Goal: Communication & Community: Connect with others

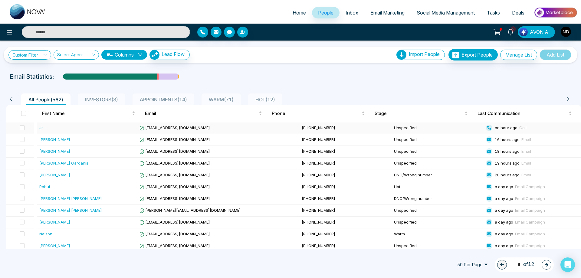
click at [178, 127] on span "[EMAIL_ADDRESS][DOMAIN_NAME]" at bounding box center [174, 127] width 71 height 5
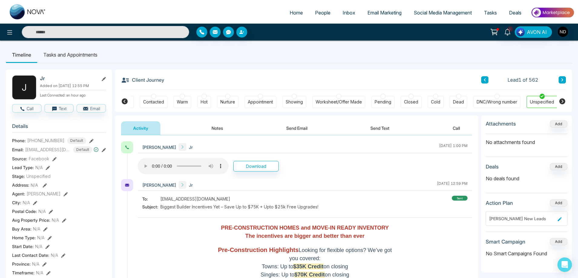
click at [561, 79] on icon at bounding box center [562, 80] width 3 height 4
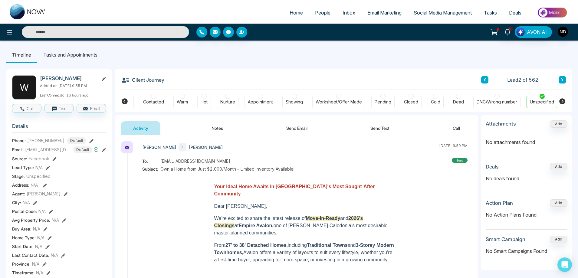
click at [483, 80] on button at bounding box center [484, 79] width 7 height 7
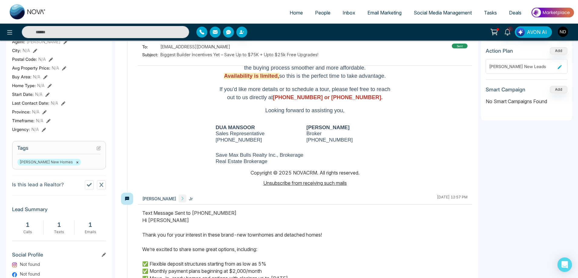
click at [374, 14] on span "Email Marketing" at bounding box center [384, 13] width 34 height 6
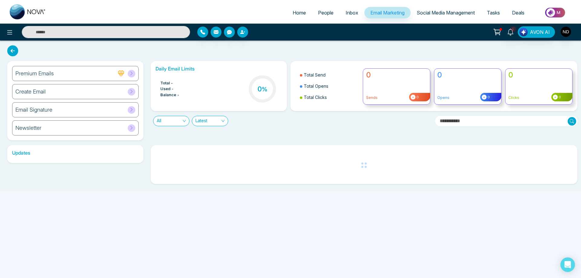
click at [50, 111] on h6 "Email Signature" at bounding box center [33, 109] width 37 height 7
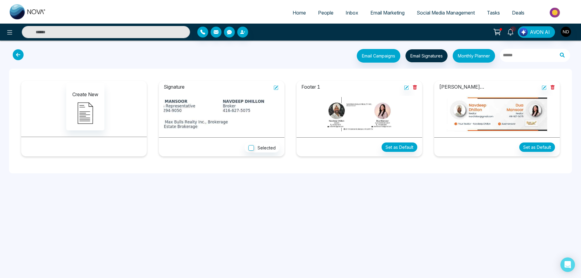
click at [278, 87] on icon at bounding box center [275, 87] width 5 height 5
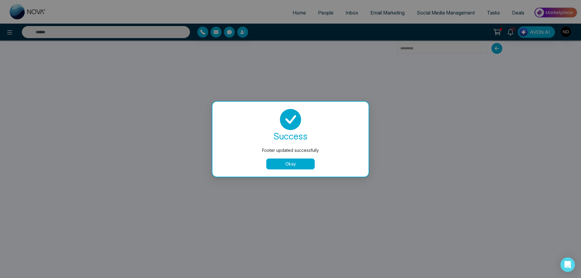
click at [290, 165] on button "Okay" at bounding box center [290, 164] width 48 height 11
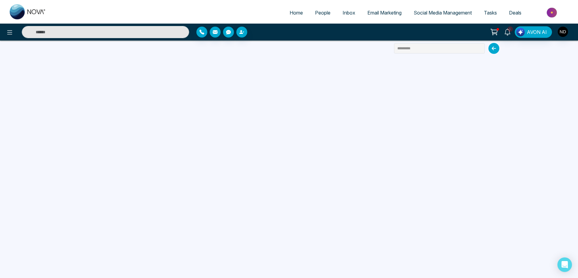
click at [495, 48] on icon at bounding box center [493, 48] width 11 height 11
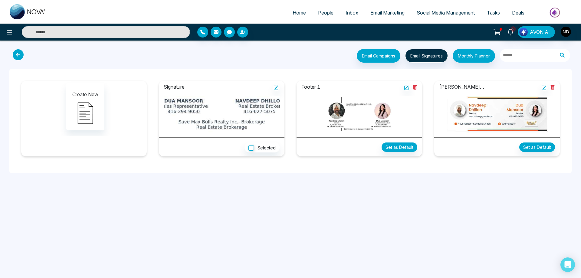
click at [273, 223] on div "Home People Inbox Email Marketing Social Media Management Tasks Deals 5 AVON AI…" at bounding box center [290, 139] width 581 height 278
click at [513, 32] on icon at bounding box center [510, 32] width 6 height 7
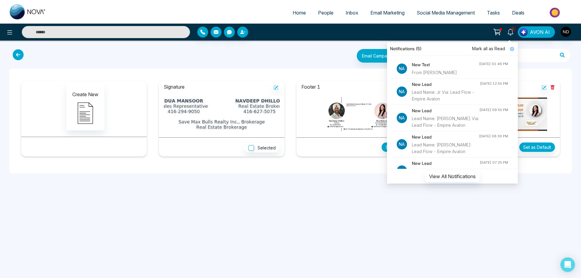
click at [436, 65] on h4 "New Text" at bounding box center [445, 64] width 67 height 7
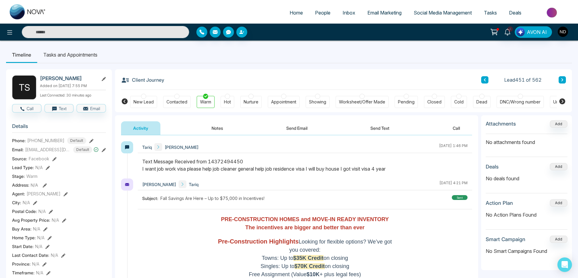
click at [151, 34] on input "text" at bounding box center [105, 32] width 167 height 12
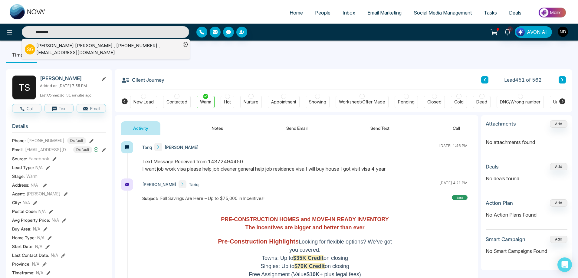
type input "********"
click at [120, 46] on div "[PERSON_NAME] , [PHONE_NUMBER] , [EMAIL_ADDRESS][DOMAIN_NAME]" at bounding box center [108, 49] width 144 height 14
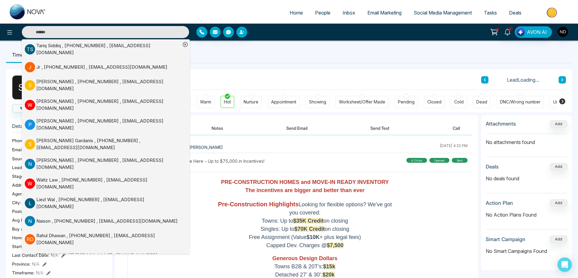
click at [287, 57] on ul "Timeline Tasks and Appointments" at bounding box center [289, 55] width 566 height 16
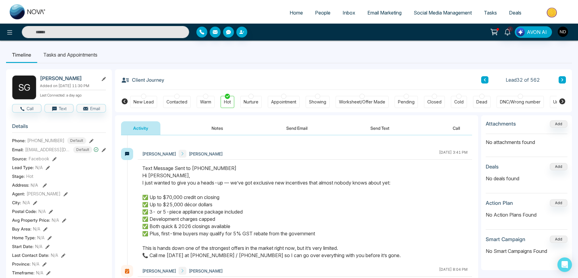
scroll to position [60, 0]
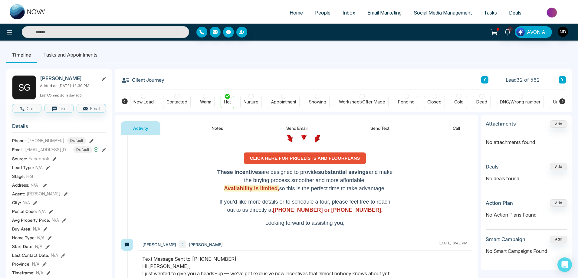
click at [353, 193] on p at bounding box center [305, 195] width 177 height 5
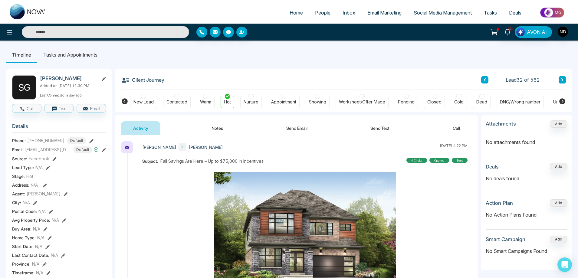
scroll to position [348, 0]
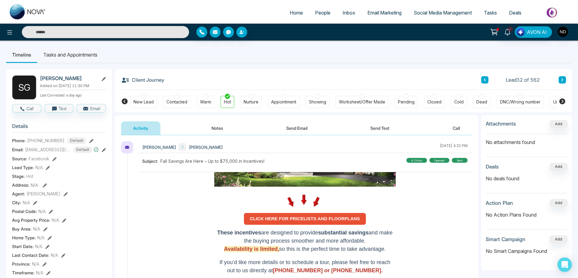
click at [561, 81] on icon at bounding box center [562, 80] width 3 height 4
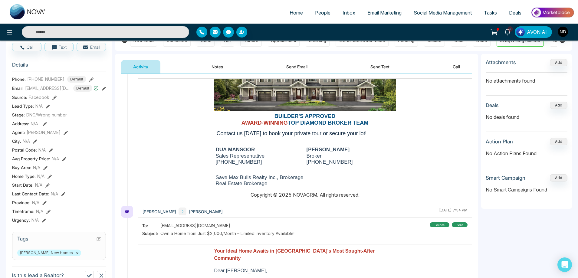
scroll to position [393, 0]
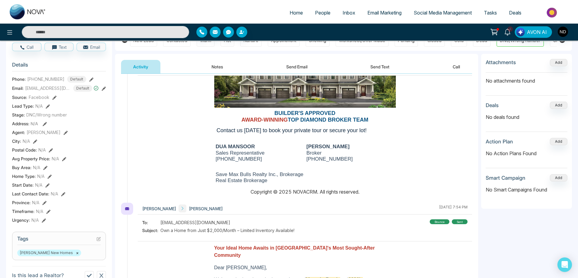
drag, startPoint x: 210, startPoint y: 143, endPoint x: 312, endPoint y: 176, distance: 107.4
click at [312, 176] on div "DUA MANSOOR Sales Representative 416-294-9050 NAVDEEP DHILLON Broker 416-627-50…" at bounding box center [304, 163] width 325 height 49
click at [381, 167] on td "Save Max Bulls Realty Inc., Brokerage Real Estate Brokerage" at bounding box center [304, 177] width 181 height 21
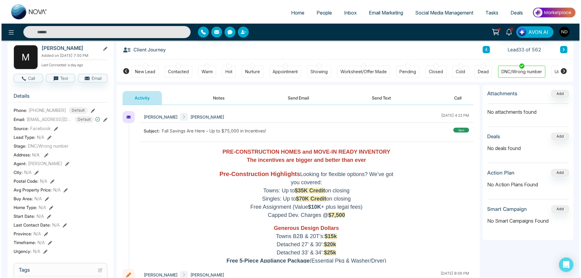
scroll to position [0, 0]
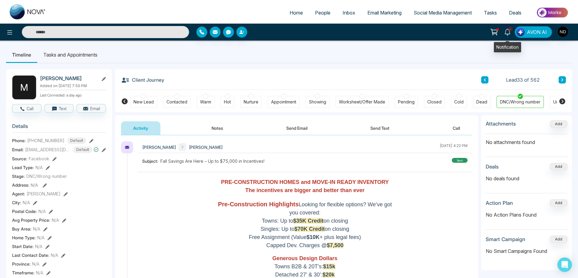
click at [508, 32] on icon at bounding box center [507, 32] width 7 height 7
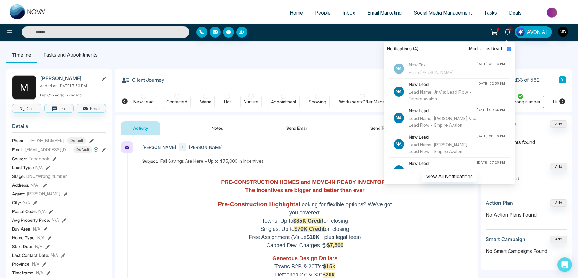
click at [485, 49] on span "Mark all as Read" at bounding box center [485, 48] width 33 height 7
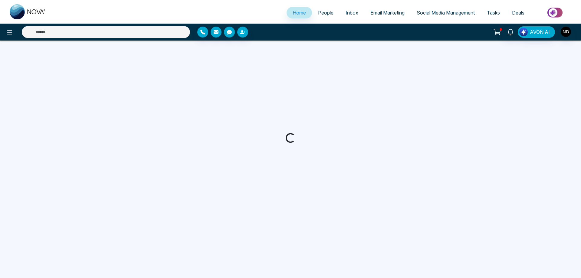
select select "*"
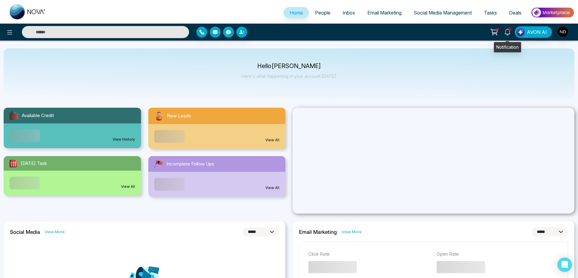
click at [511, 32] on icon at bounding box center [507, 32] width 7 height 7
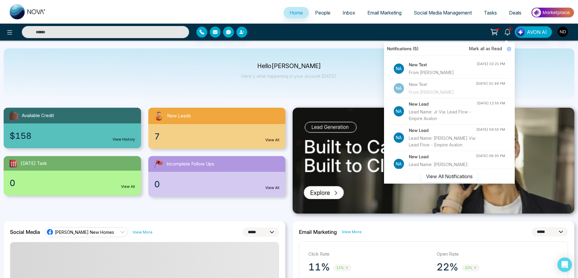
click at [435, 66] on h4 "New Text" at bounding box center [443, 64] width 68 height 7
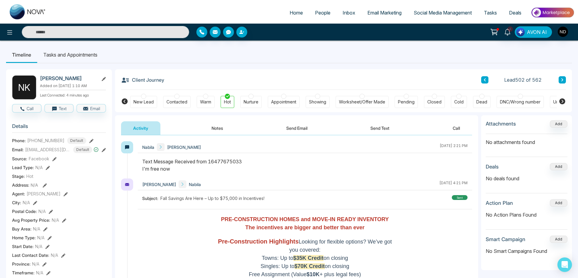
click at [348, 176] on div at bounding box center [305, 168] width 334 height 21
click at [287, 145] on div "[PERSON_NAME] [PERSON_NAME] [DATE] 2:21 PM" at bounding box center [305, 147] width 334 height 12
click at [386, 125] on button "Send Text" at bounding box center [379, 128] width 43 height 14
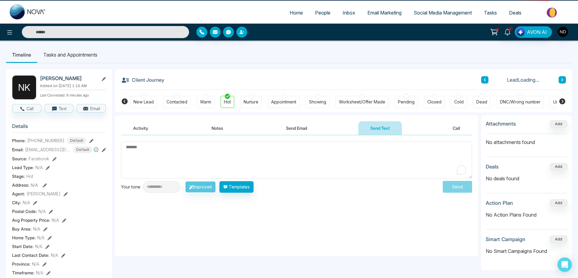
click at [241, 156] on textarea "To enrich screen reader interactions, please activate Accessibility in Grammarl…" at bounding box center [296, 159] width 351 height 37
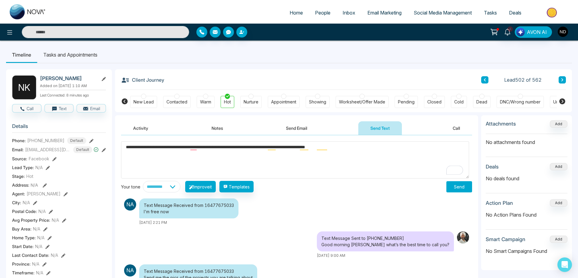
click at [147, 146] on textarea "**********" at bounding box center [295, 159] width 348 height 37
click at [396, 156] on textarea "**********" at bounding box center [295, 159] width 348 height 37
type textarea "**********"
click at [462, 191] on button "Send" at bounding box center [459, 186] width 26 height 11
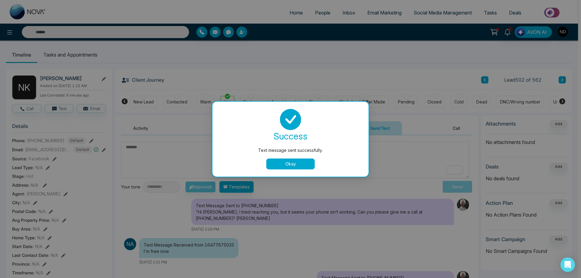
click at [295, 165] on button "Okay" at bounding box center [290, 164] width 48 height 11
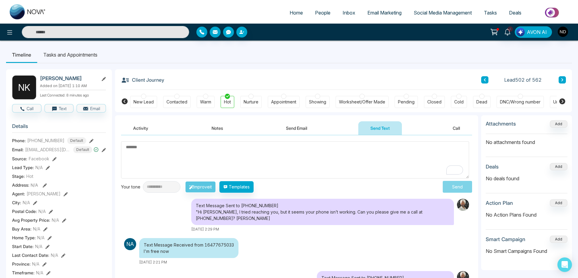
click at [274, 159] on textarea "To enrich screen reader interactions, please activate Accessibility in Grammarl…" at bounding box center [295, 159] width 348 height 37
click at [419, 212] on div "Text Message Sent to [PHONE_NUMBER] "Hi [PERSON_NAME], I tried reaching you, bu…" at bounding box center [322, 212] width 263 height 26
click at [334, 179] on div "**********" at bounding box center [296, 166] width 351 height 51
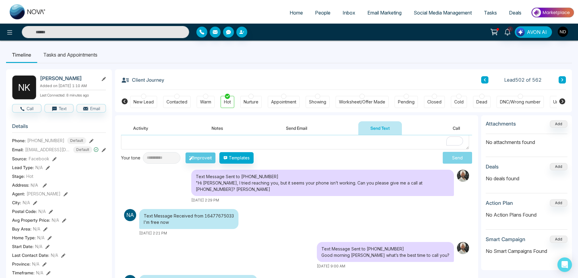
scroll to position [60, 0]
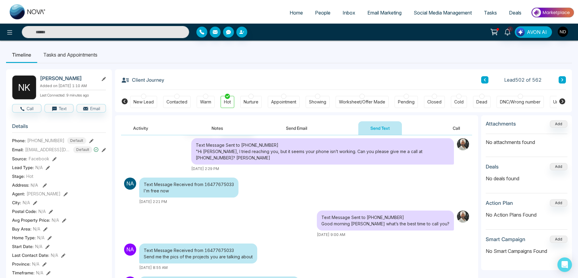
click at [289, 196] on div "Text Message Received from 16477675033 I'm free now [DATE] 2:21 PM" at bounding box center [261, 191] width 281 height 27
click at [507, 33] on icon at bounding box center [507, 32] width 7 height 7
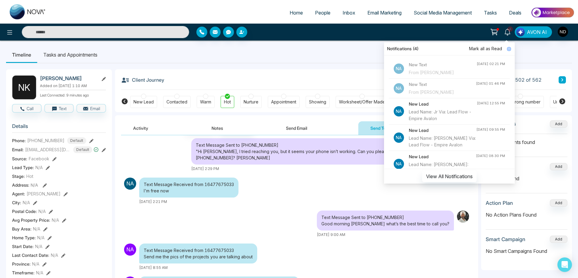
click at [478, 50] on span "Mark all as Read" at bounding box center [485, 48] width 33 height 7
click at [315, 40] on div "Notifications Mark all as Read Na New Text From [PERSON_NAME] [DATE] 02:21 PM N…" at bounding box center [289, 32] width 578 height 17
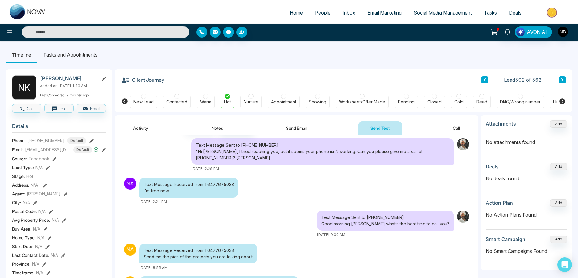
click at [122, 33] on input "text" at bounding box center [105, 32] width 167 height 12
type input "********"
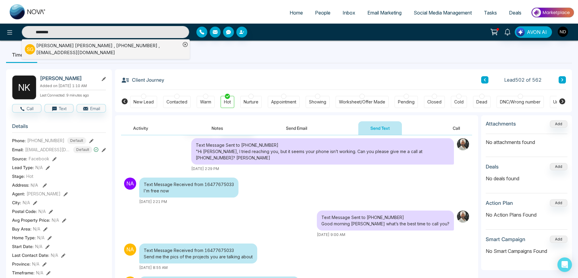
click at [137, 49] on div "[PERSON_NAME] , [PHONE_NUMBER] , [EMAIL_ADDRESS][DOMAIN_NAME]" at bounding box center [108, 49] width 144 height 14
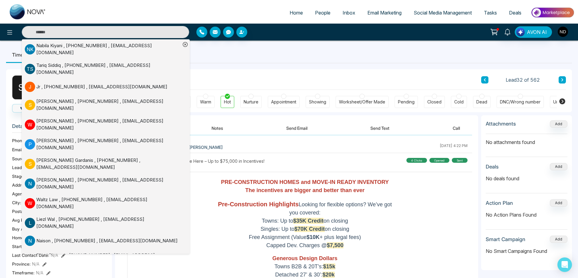
click at [185, 46] on icon at bounding box center [185, 44] width 5 height 5
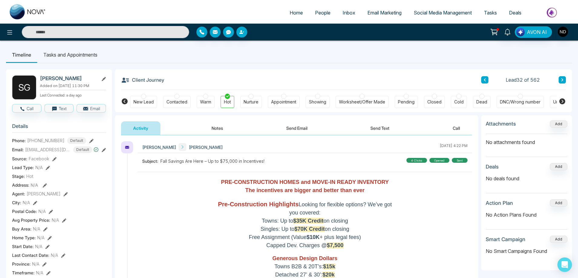
click at [409, 159] on div "4 clicks" at bounding box center [416, 160] width 21 height 5
click at [301, 72] on div "Client Journey Lead 32 of 562" at bounding box center [343, 79] width 445 height 21
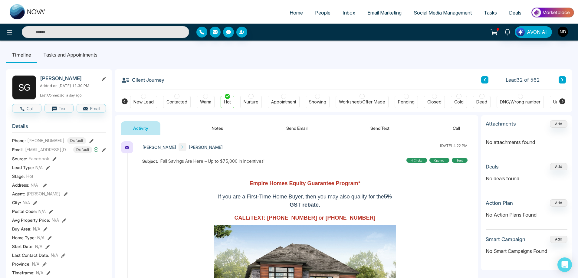
scroll to position [181, 0]
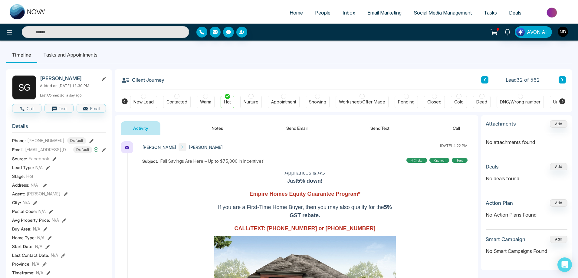
drag, startPoint x: 355, startPoint y: 196, endPoint x: 241, endPoint y: 192, distance: 113.8
click at [241, 192] on p "Empire Homes Equity Guarantee Program*" at bounding box center [304, 194] width 175 height 8
click at [339, 73] on div "Client Journey Lead 32 of 562" at bounding box center [343, 79] width 445 height 21
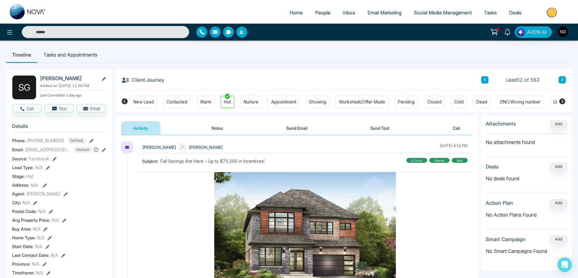
scroll to position [348, 0]
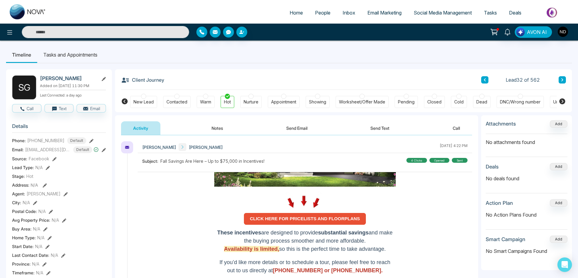
click at [309, 218] on strong "CLICK HERE FOR PRICELISTS AND FLOORPLANS" at bounding box center [305, 218] width 110 height 5
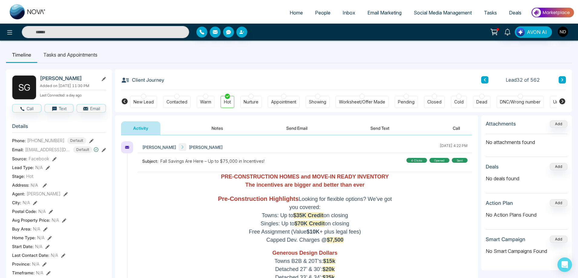
scroll to position [0, 0]
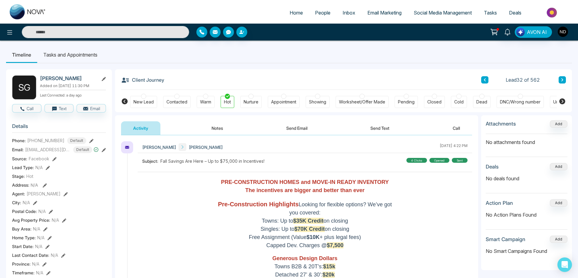
click at [413, 161] on div "4 clicks" at bounding box center [416, 160] width 21 height 5
click at [133, 29] on input "text" at bounding box center [105, 32] width 167 height 12
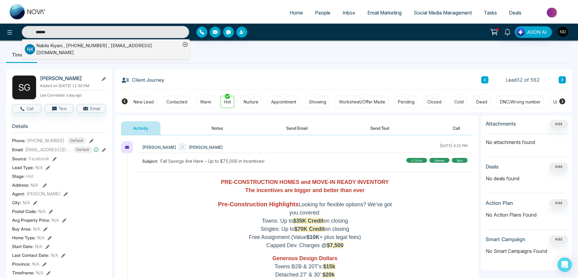
type input "******"
click at [123, 48] on div "[PERSON_NAME] , [PHONE_NUMBER] , [EMAIL_ADDRESS][DOMAIN_NAME]" at bounding box center [108, 49] width 144 height 14
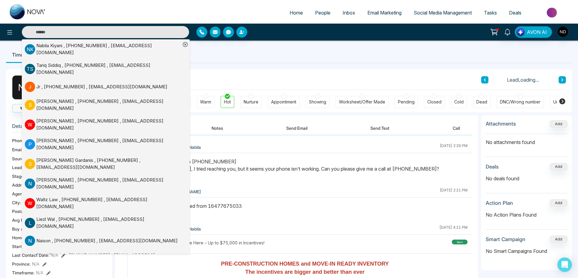
click at [248, 72] on div "Client Journey Lead Loading..." at bounding box center [343, 79] width 445 height 21
